Goal: Find contact information: Find contact information

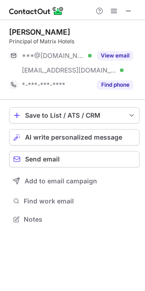
scroll to position [213, 145]
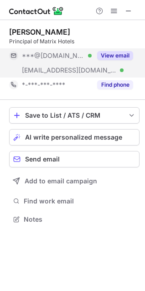
click at [112, 50] on div "View email" at bounding box center [113, 55] width 42 height 15
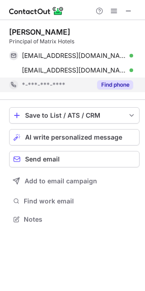
click at [115, 81] on button "Find phone" at bounding box center [115, 84] width 36 height 9
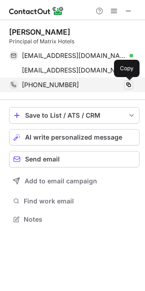
click at [126, 82] on span at bounding box center [128, 84] width 7 height 7
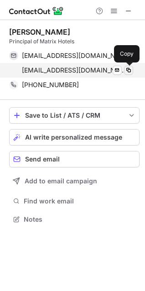
click at [130, 71] on span at bounding box center [128, 70] width 7 height 7
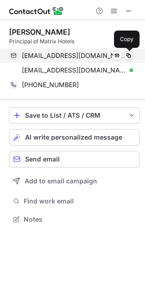
click at [129, 53] on span at bounding box center [128, 55] width 7 height 7
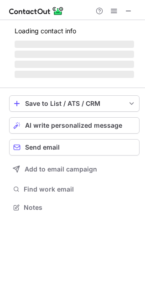
scroll to position [213, 145]
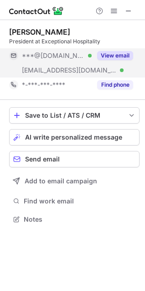
click at [113, 55] on button "View email" at bounding box center [115, 55] width 36 height 9
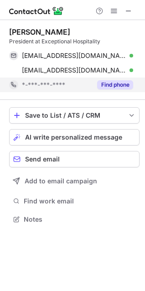
click at [113, 82] on button "Find phone" at bounding box center [115, 84] width 36 height 9
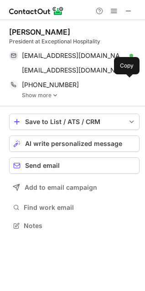
scroll to position [219, 145]
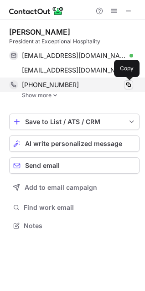
click at [129, 84] on span at bounding box center [128, 84] width 7 height 7
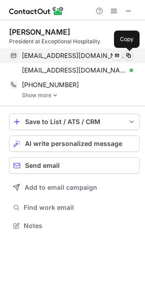
click at [127, 55] on span at bounding box center [128, 55] width 7 height 7
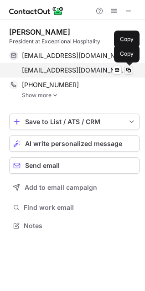
click at [126, 71] on span at bounding box center [128, 70] width 7 height 7
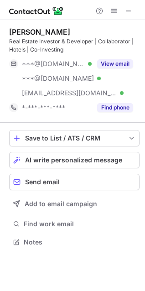
scroll to position [236, 145]
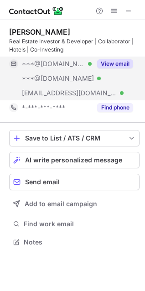
click at [112, 63] on button "View email" at bounding box center [115, 63] width 36 height 9
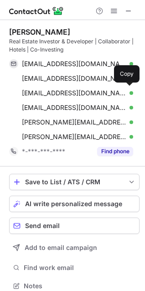
scroll to position [280, 139]
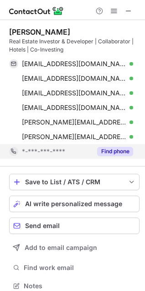
click at [112, 152] on button "Find phone" at bounding box center [115, 151] width 36 height 9
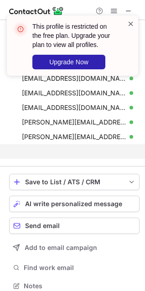
click at [127, 24] on span at bounding box center [130, 23] width 7 height 9
